Goal: Task Accomplishment & Management: Complete application form

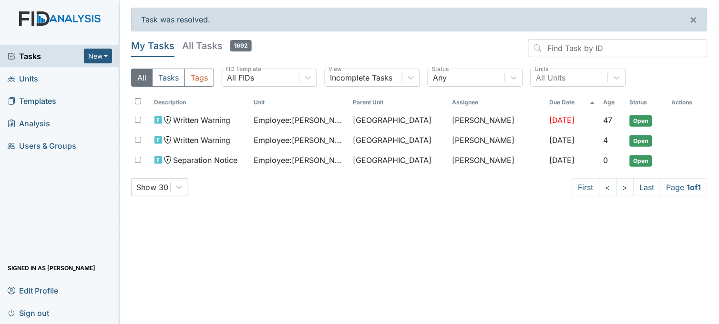
click at [31, 77] on span "Units" at bounding box center [23, 78] width 30 height 15
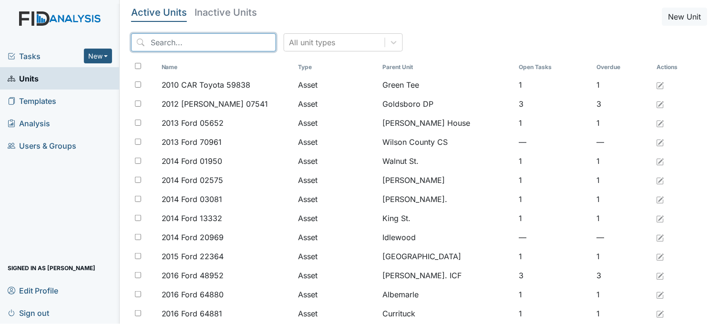
click at [172, 45] on input "search" at bounding box center [203, 42] width 145 height 18
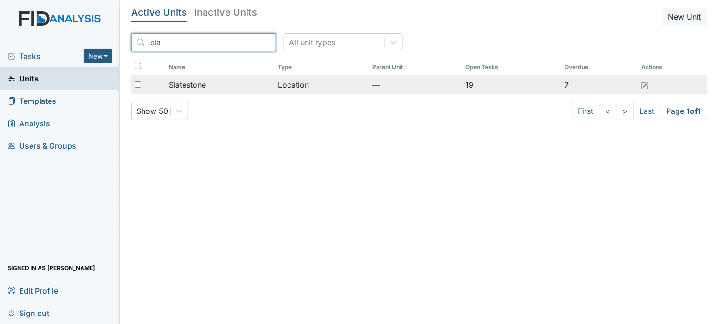
type input "sla"
click at [202, 82] on span "Slatestone" at bounding box center [187, 84] width 37 height 11
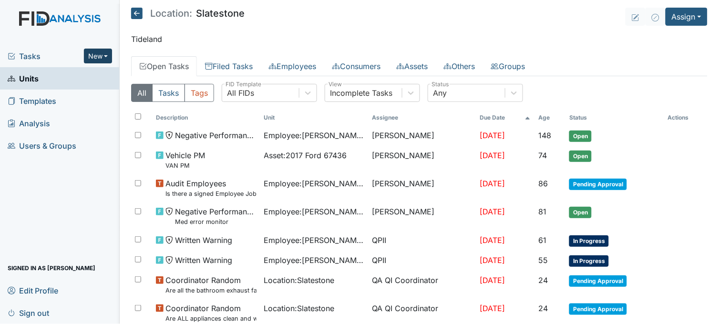
click at [99, 52] on button "New" at bounding box center [98, 56] width 29 height 15
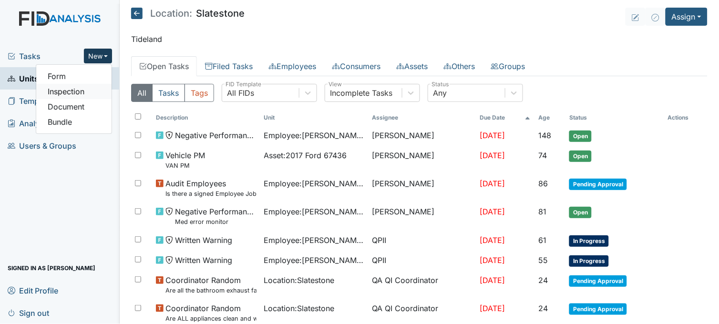
click at [91, 86] on link "Inspection" at bounding box center [73, 91] width 75 height 15
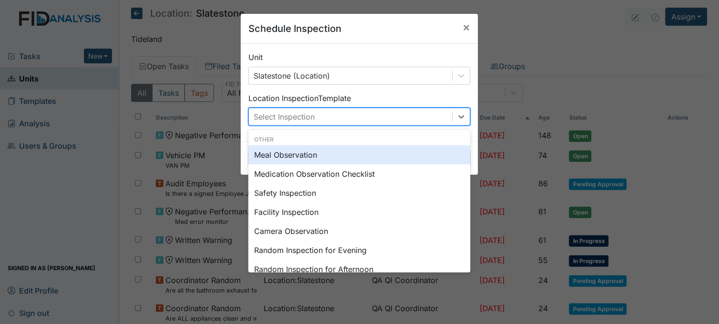
click at [375, 115] on div "Select Inspection" at bounding box center [350, 116] width 203 height 17
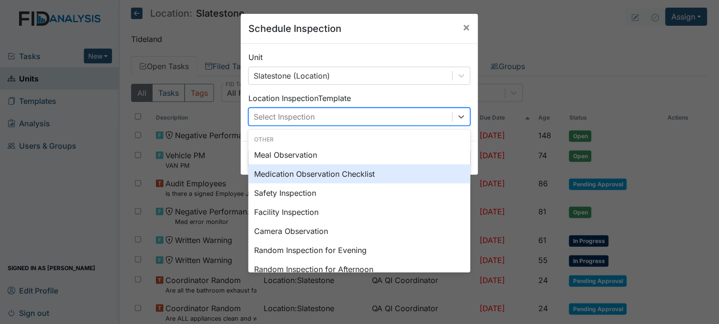
click at [317, 177] on div "Medication Observation Checklist" at bounding box center [359, 173] width 222 height 19
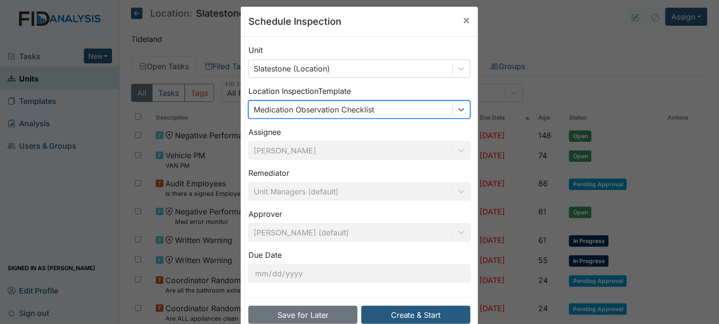
scroll to position [29, 0]
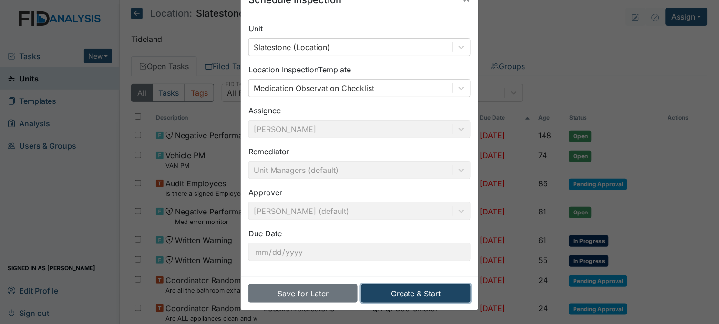
click at [401, 292] on button "Create & Start" at bounding box center [415, 293] width 109 height 18
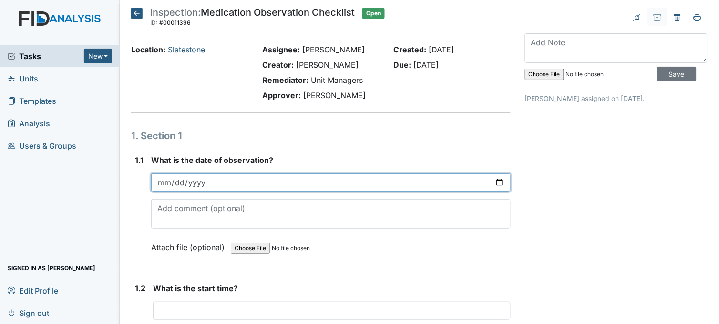
click at [494, 183] on input "date" at bounding box center [330, 182] width 359 height 18
type input "[DATE]"
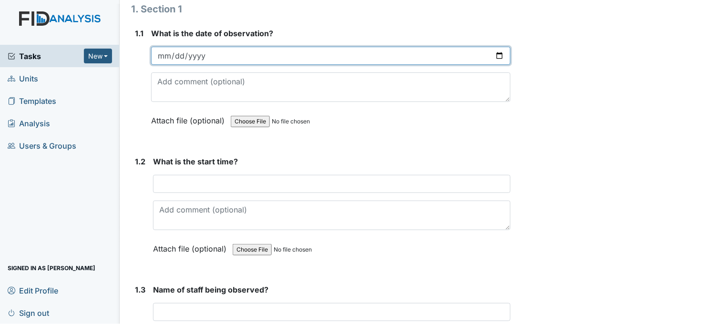
scroll to position [159, 0]
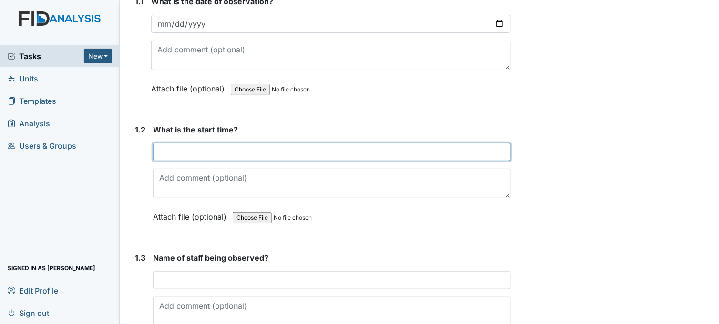
click at [363, 154] on input "text" at bounding box center [331, 152] width 357 height 18
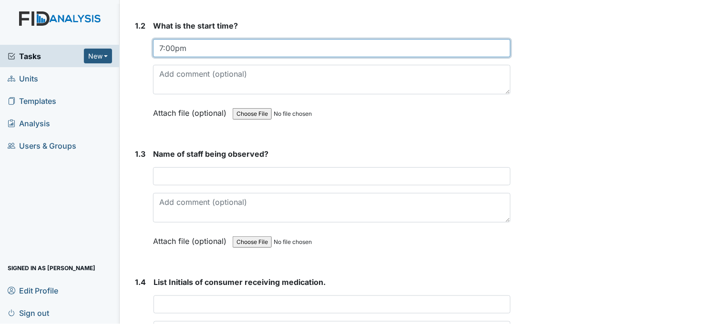
scroll to position [264, 0]
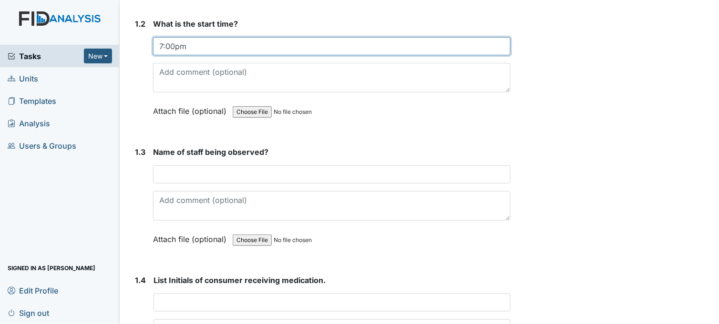
type input "7:00pm"
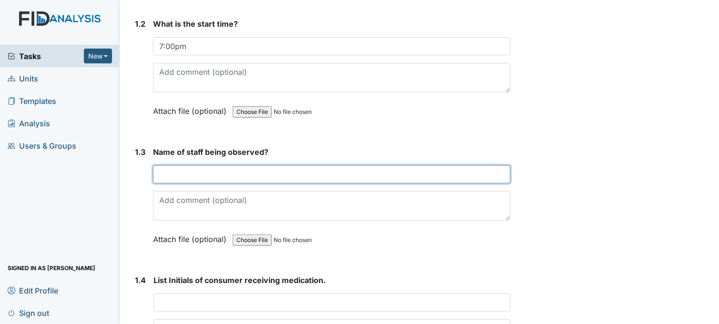
click at [210, 173] on input "text" at bounding box center [331, 174] width 357 height 18
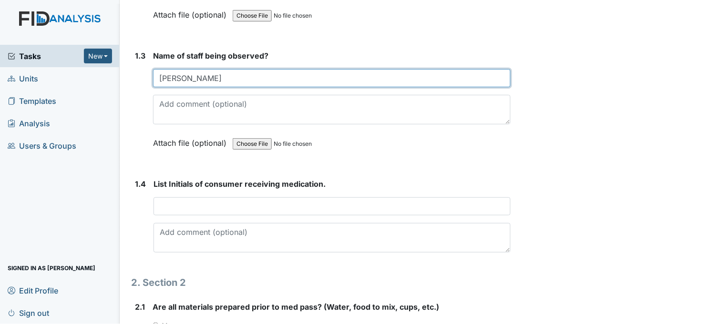
scroll to position [370, 0]
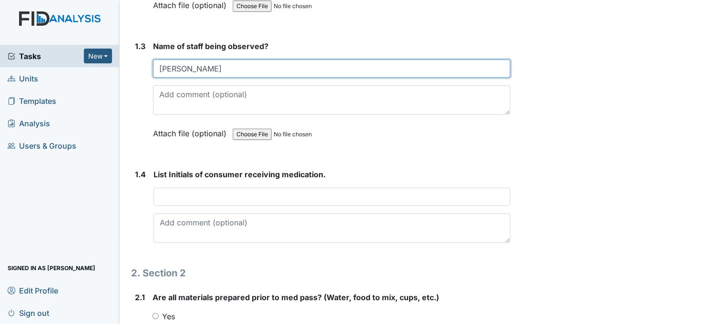
type input "Aaron Bell"
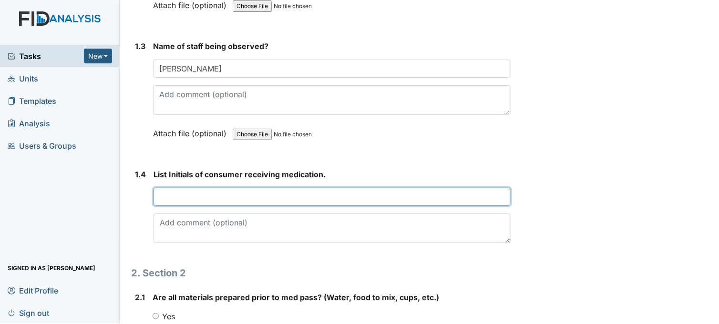
click at [193, 192] on input "text" at bounding box center [331, 197] width 357 height 18
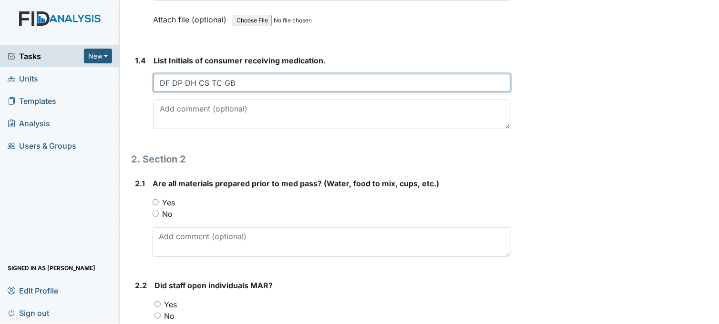
scroll to position [582, 0]
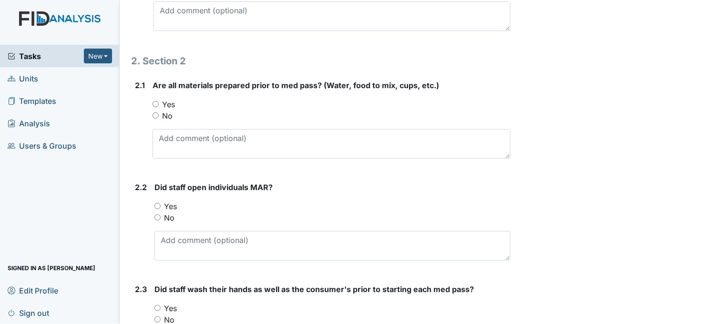
type input "DF DP DH CS TC GB"
click at [156, 103] on input "Yes" at bounding box center [155, 104] width 6 height 6
radio input "true"
click at [157, 113] on input "No" at bounding box center [155, 115] width 6 height 6
radio input "true"
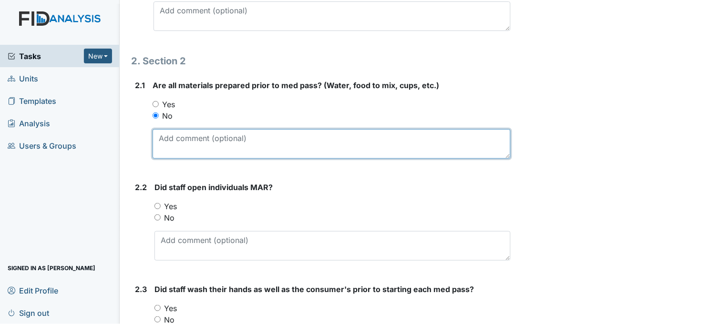
click at [263, 148] on textarea at bounding box center [331, 144] width 358 height 30
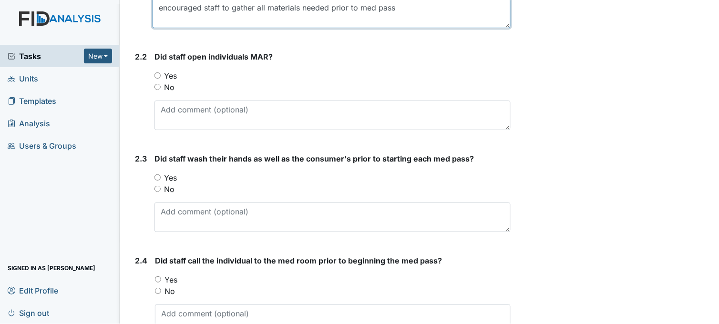
scroll to position [741, 0]
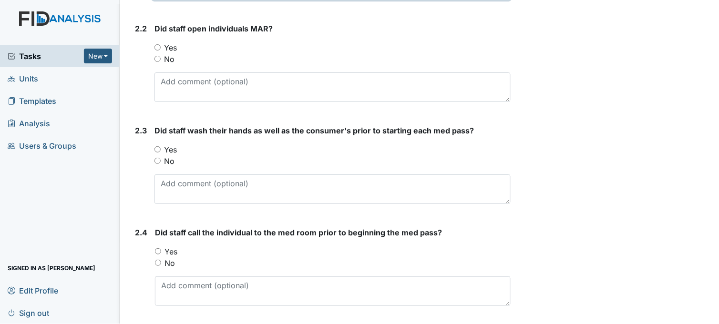
type textarea "encouraged staff to gather all materials needed prior to med pass"
click at [158, 45] on input "Yes" at bounding box center [157, 47] width 6 height 6
radio input "true"
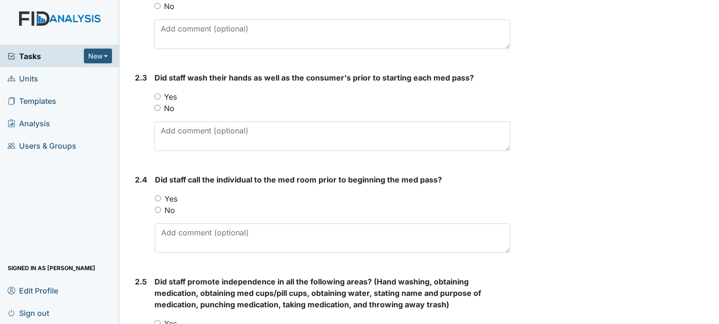
scroll to position [847, 0]
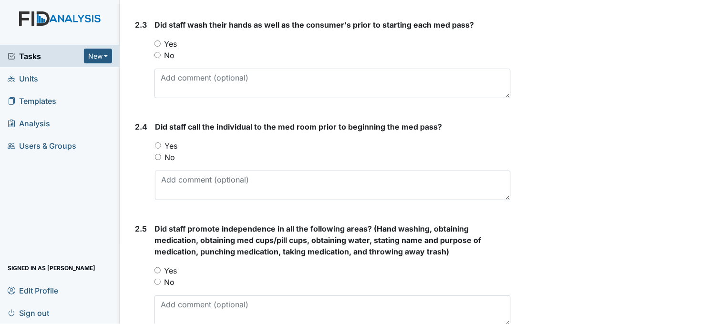
click at [156, 41] on input "Yes" at bounding box center [157, 44] width 6 height 6
radio input "true"
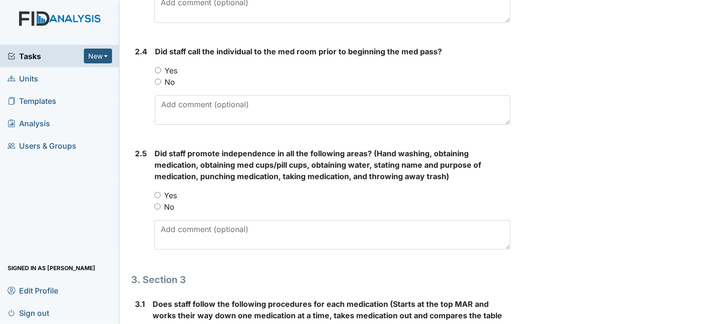
scroll to position [953, 0]
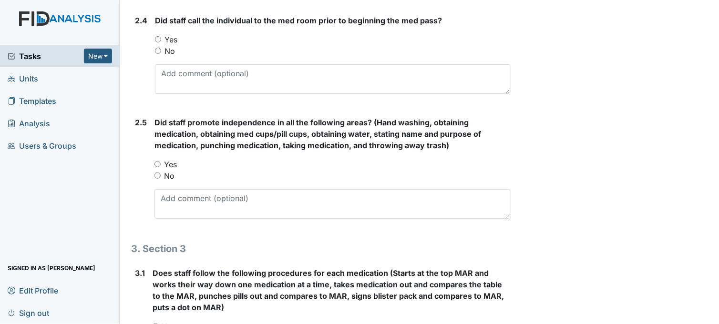
click at [159, 38] on input "Yes" at bounding box center [158, 39] width 6 height 6
radio input "true"
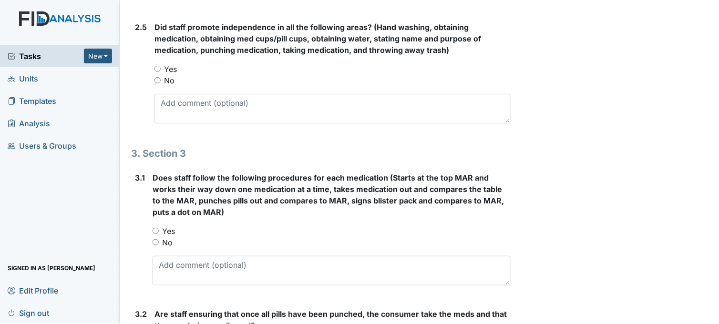
scroll to position [1059, 0]
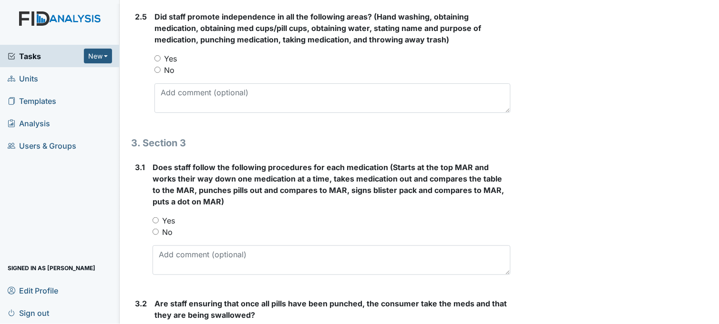
click at [155, 58] on input "Yes" at bounding box center [157, 58] width 6 height 6
radio input "true"
click at [158, 218] on input "Yes" at bounding box center [155, 220] width 6 height 6
radio input "true"
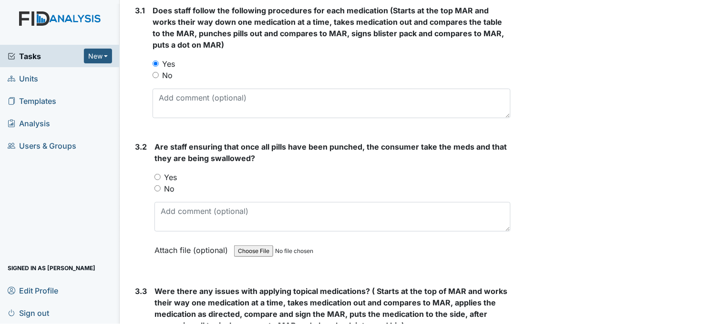
scroll to position [1217, 0]
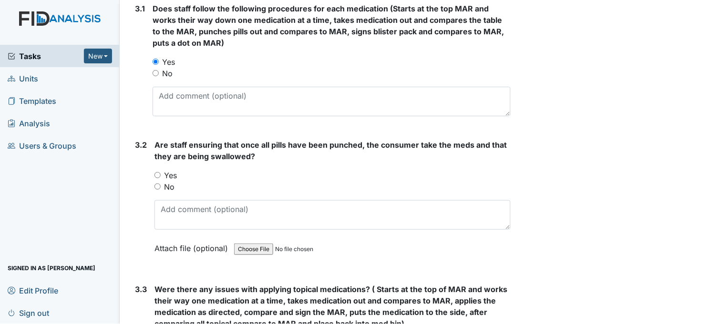
click at [159, 175] on input "Yes" at bounding box center [157, 175] width 6 height 6
radio input "true"
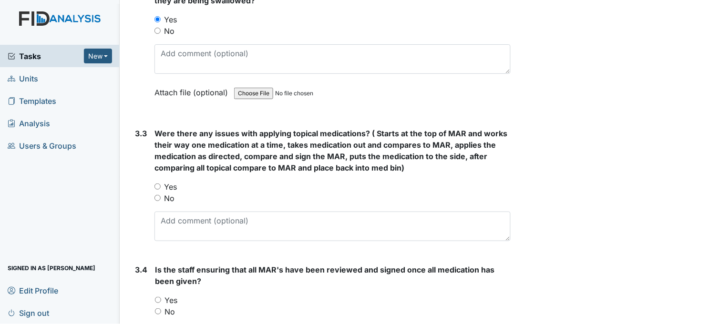
scroll to position [1376, 0]
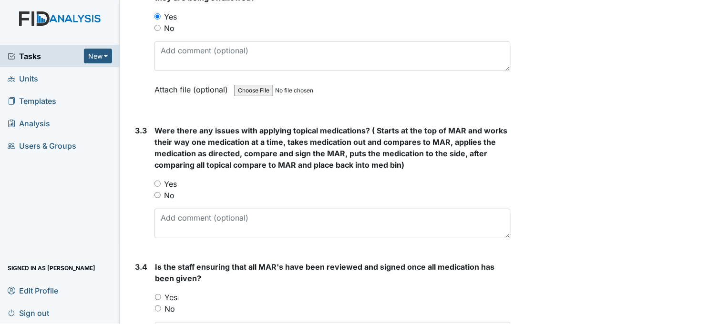
click at [160, 193] on input "No" at bounding box center [157, 195] width 6 height 6
radio input "true"
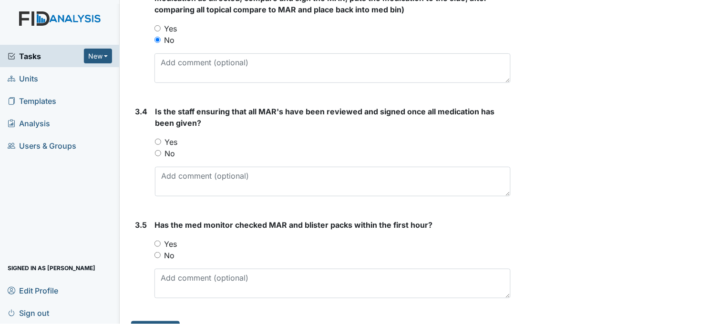
scroll to position [1535, 0]
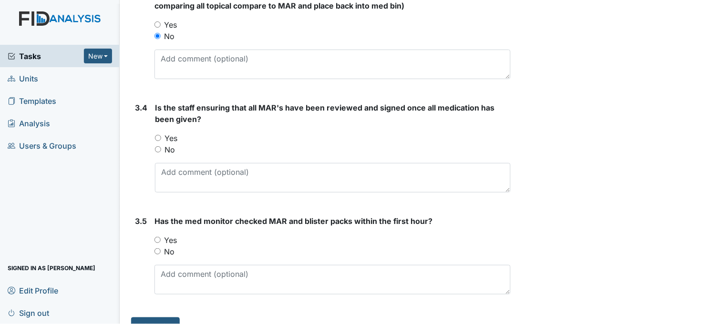
click at [156, 137] on input "Yes" at bounding box center [158, 138] width 6 height 6
radio input "true"
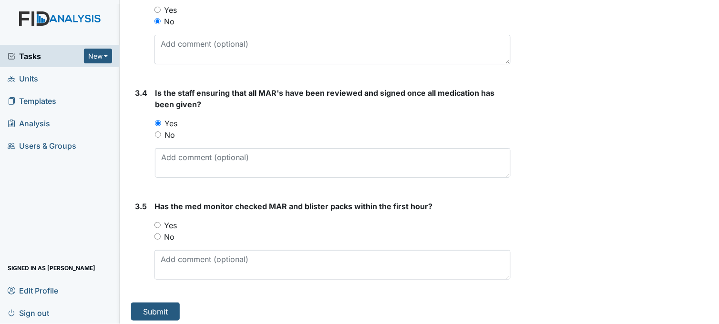
scroll to position [1554, 0]
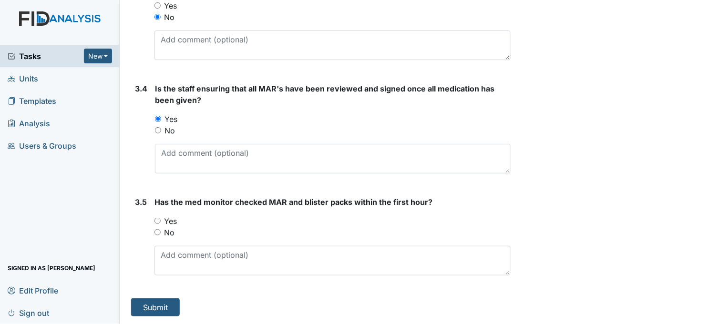
click at [157, 220] on input "Yes" at bounding box center [157, 221] width 6 height 6
radio input "true"
click at [162, 307] on button "Submit" at bounding box center [155, 307] width 49 height 18
